Goal: Register for event/course

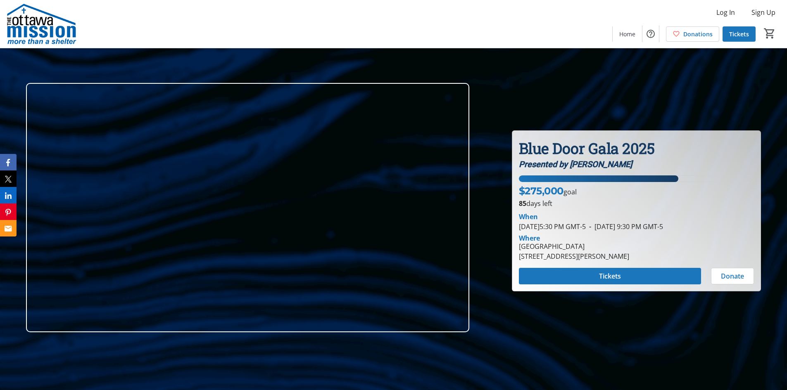
drag, startPoint x: 518, startPoint y: 247, endPoint x: 604, endPoint y: 246, distance: 85.9
click at [604, 246] on div "[GEOGRAPHIC_DATA] [STREET_ADDRESS][PERSON_NAME]" at bounding box center [574, 252] width 120 height 20
drag, startPoint x: 577, startPoint y: 248, endPoint x: 538, endPoint y: 259, distance: 40.2
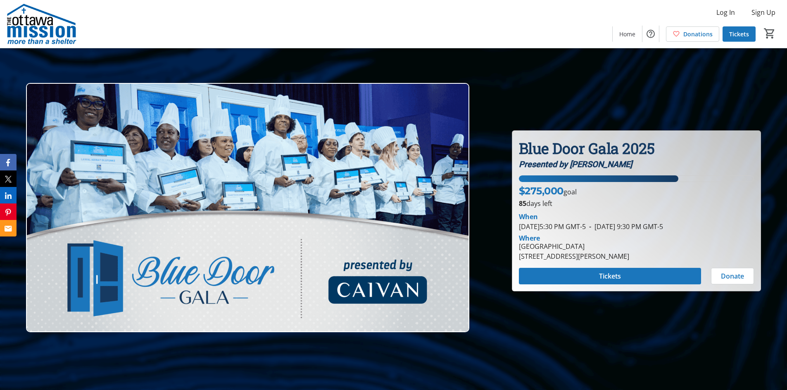
click at [538, 259] on div "[STREET_ADDRESS][PERSON_NAME]" at bounding box center [574, 257] width 110 height 10
drag, startPoint x: 521, startPoint y: 259, endPoint x: 561, endPoint y: 257, distance: 40.5
click at [561, 257] on div "[STREET_ADDRESS][PERSON_NAME]" at bounding box center [574, 257] width 110 height 10
click at [662, 283] on span at bounding box center [610, 276] width 182 height 20
